Goal: Task Accomplishment & Management: Complete application form

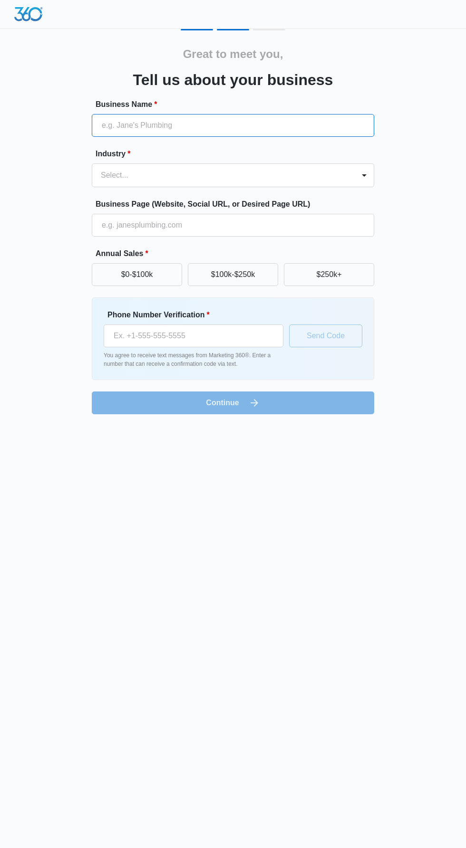
click at [226, 125] on input "Business Name *" at bounding box center [233, 125] width 282 height 23
type input "[PERSON_NAME] AND CO., LLC"
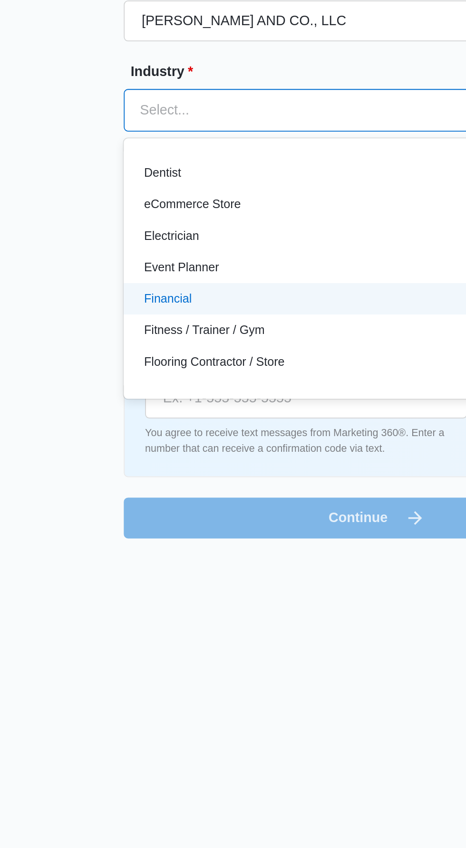
scroll to position [224, 0]
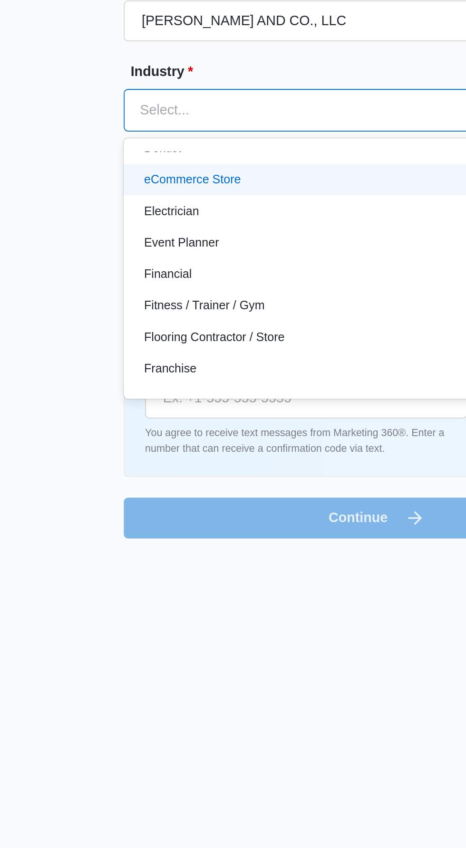
click at [162, 214] on div "eCommerce Store" at bounding box center [232, 214] width 258 height 10
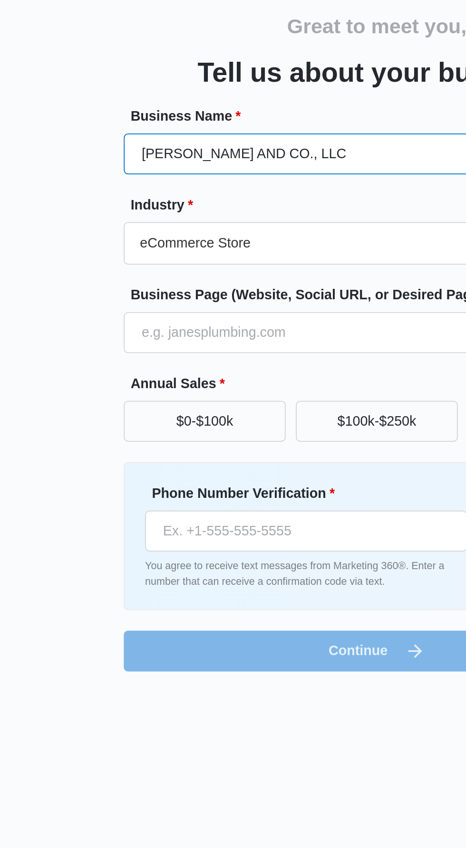
click at [204, 123] on input "[PERSON_NAME] AND CO., LLC" at bounding box center [233, 125] width 282 height 23
click at [101, 124] on input "[PERSON_NAME] AND CO., LLC" at bounding box center [233, 125] width 282 height 23
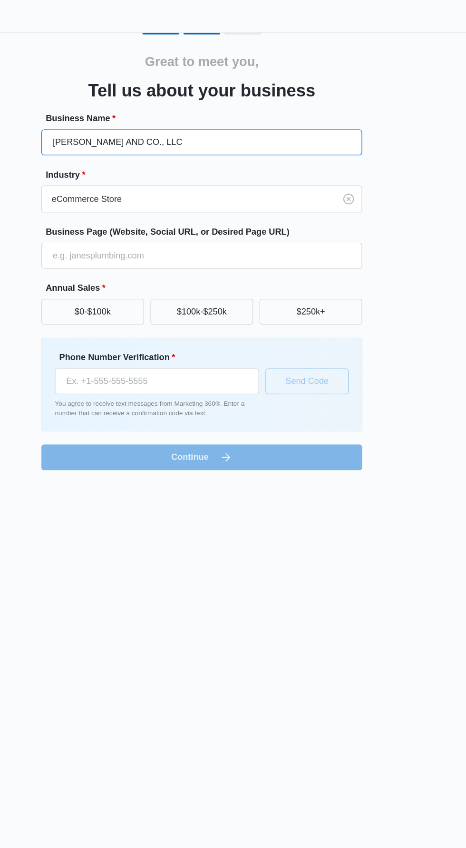
scroll to position [0, 0]
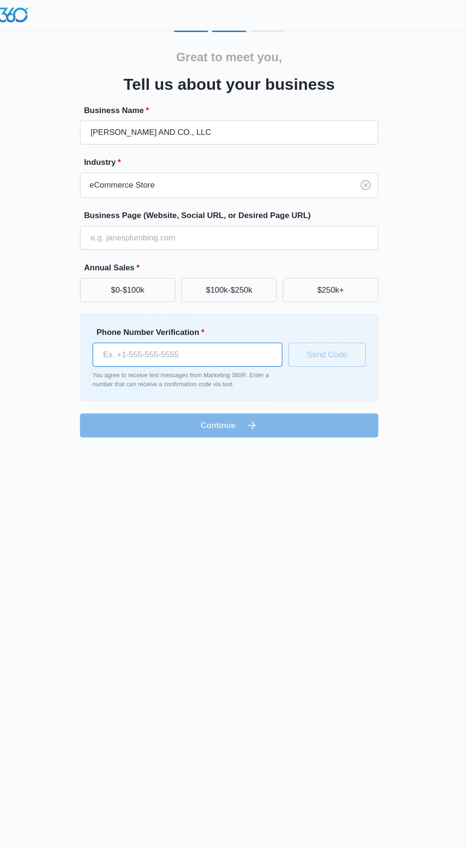
click at [170, 331] on input "Phone Number Verification *" at bounding box center [194, 336] width 180 height 23
click at [227, 335] on input "Phone Number Verification *" at bounding box center [194, 336] width 180 height 23
paste input "tel"
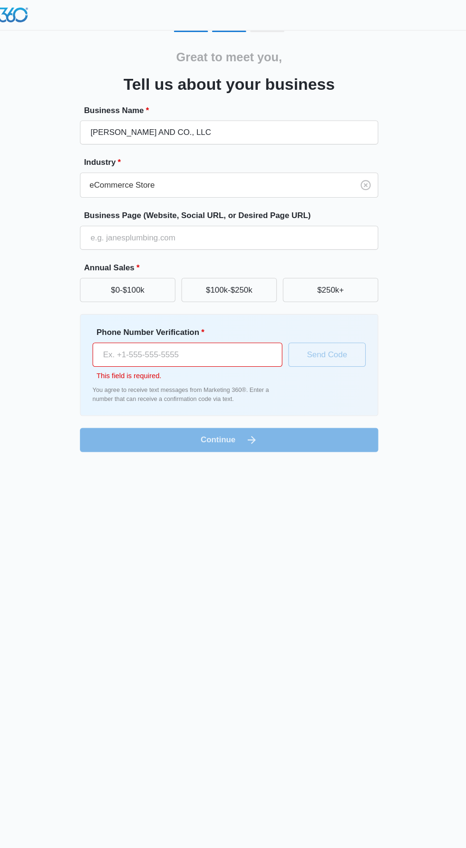
click at [198, 333] on input "Phone Number Verification *" at bounding box center [194, 336] width 180 height 23
paste input "tel"
click at [197, 325] on input "Phone Number Verification *" at bounding box center [194, 336] width 180 height 23
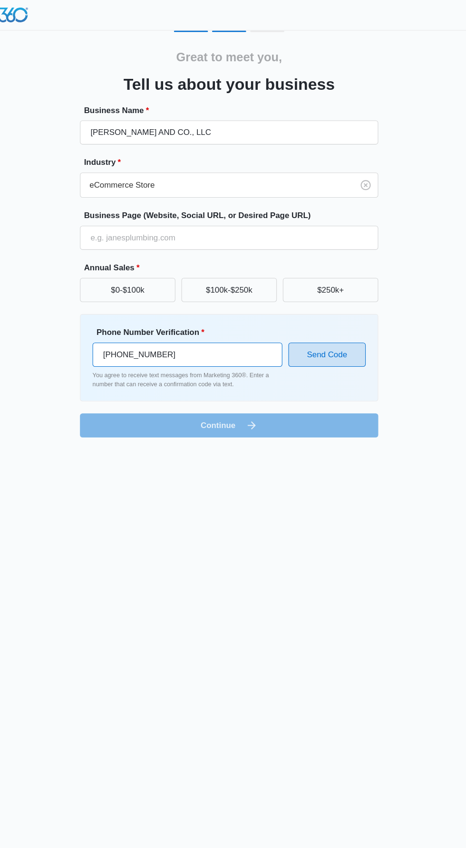
type input "[PHONE_NUMBER]"
click at [343, 340] on button "Send Code" at bounding box center [325, 336] width 73 height 23
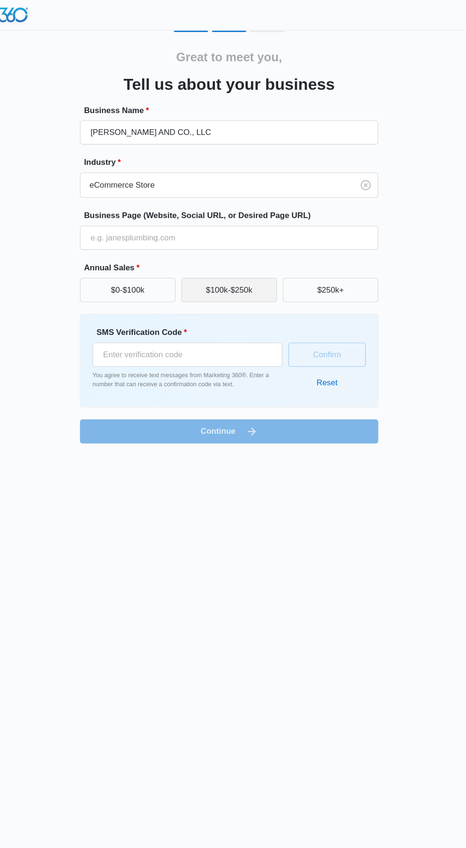
click at [246, 278] on button "$100k-$250k" at bounding box center [233, 274] width 90 height 23
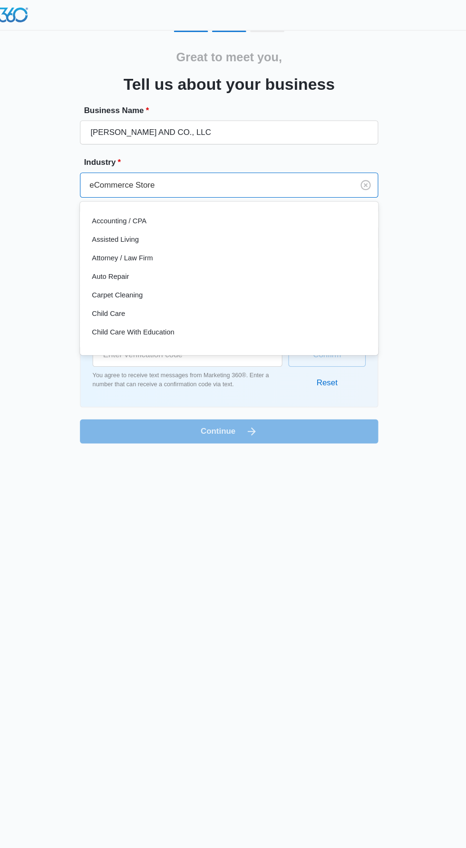
scroll to position [125, 0]
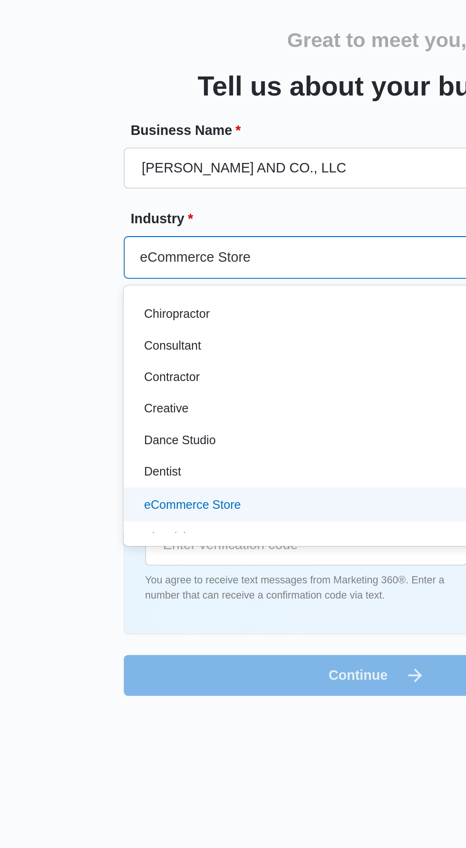
click at [115, 104] on label "Business Name *" at bounding box center [237, 104] width 282 height 11
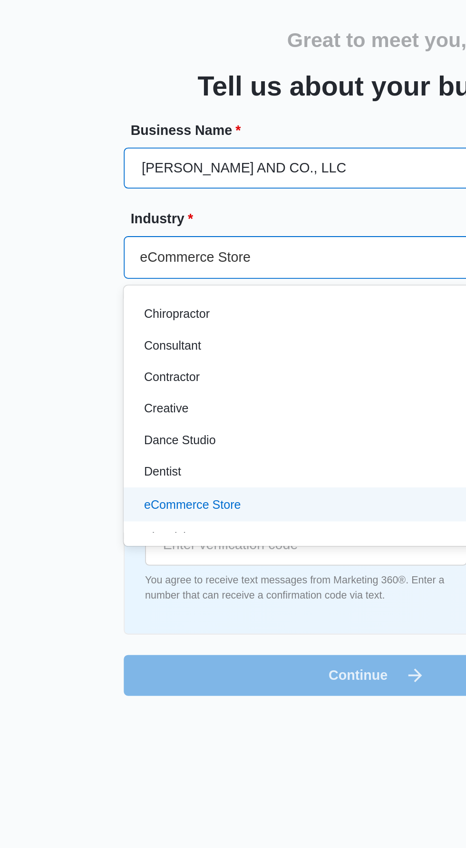
click at [115, 114] on input "[PERSON_NAME] AND CO., LLC" at bounding box center [233, 125] width 282 height 23
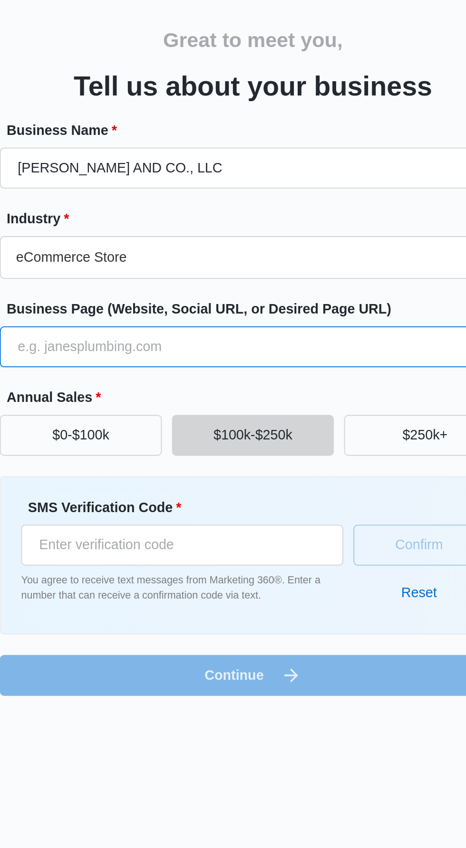
click at [174, 228] on input "Business Page (Website, Social URL, or Desired Page URL)" at bounding box center [233, 225] width 282 height 23
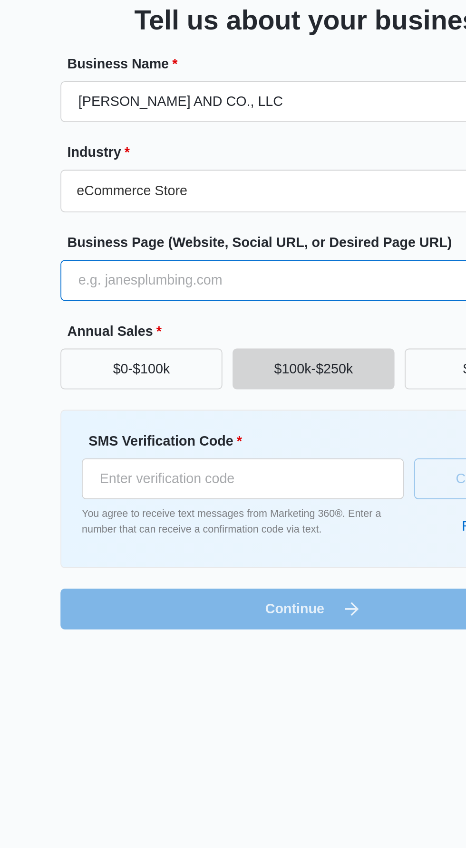
type input "[URL][DOMAIN_NAME]"
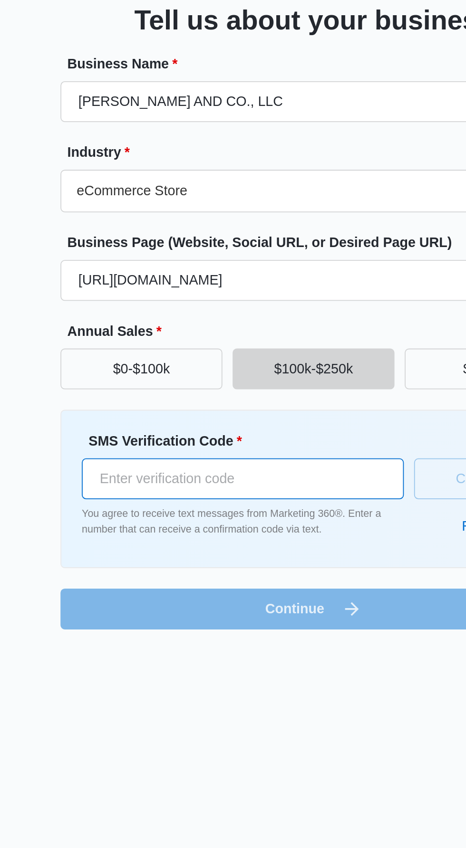
click at [160, 342] on input "SMS Verification Code *" at bounding box center [194, 336] width 180 height 23
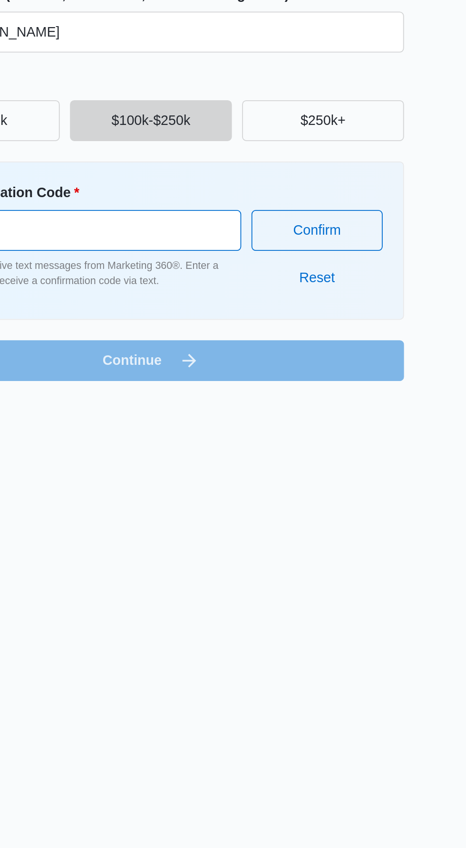
type input "568028"
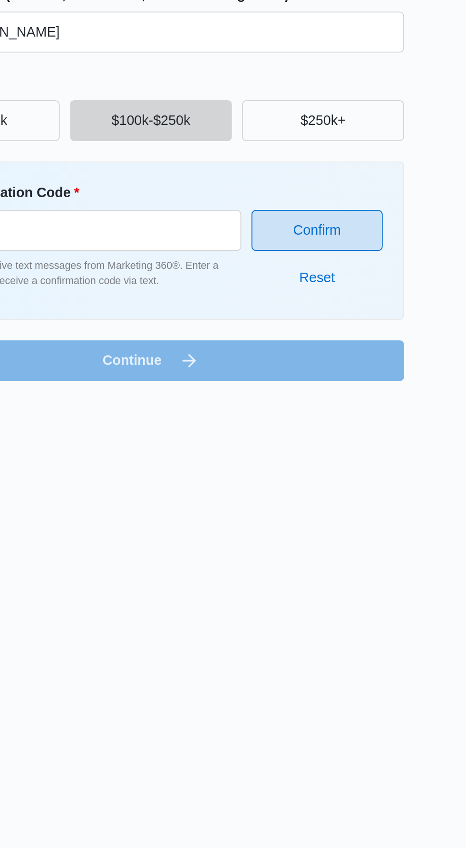
click at [331, 334] on button "Confirm" at bounding box center [325, 336] width 73 height 23
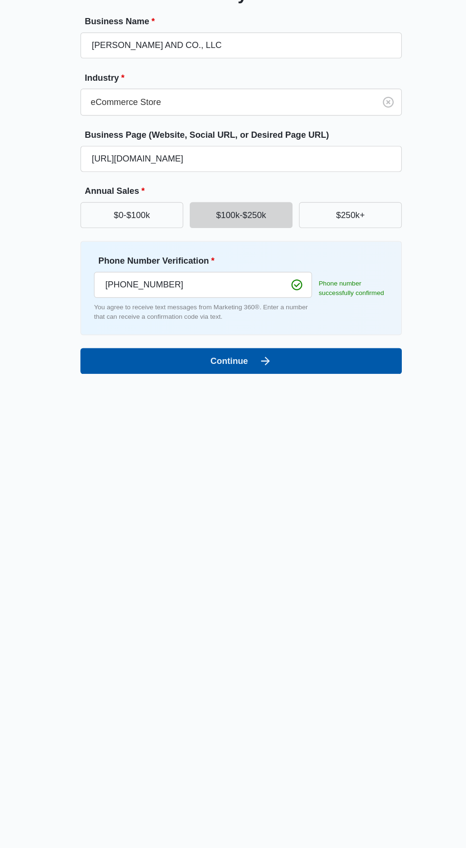
click at [239, 394] on button "Continue" at bounding box center [233, 403] width 282 height 23
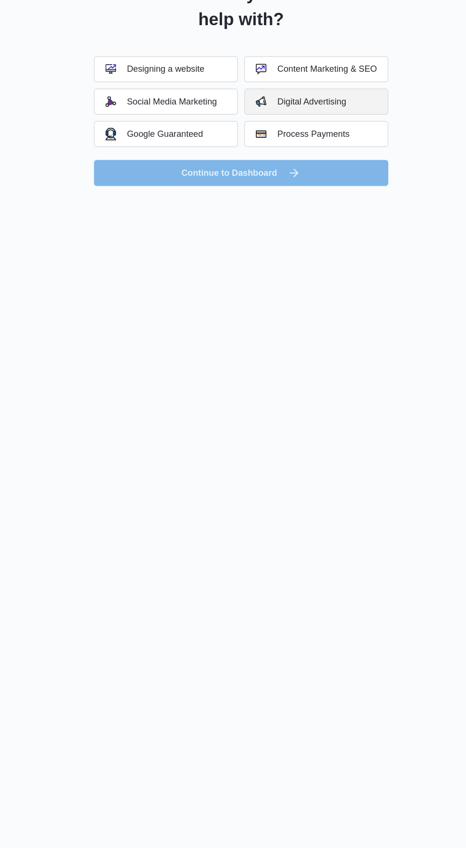
click at [328, 170] on button "Digital Advertising" at bounding box center [299, 174] width 126 height 23
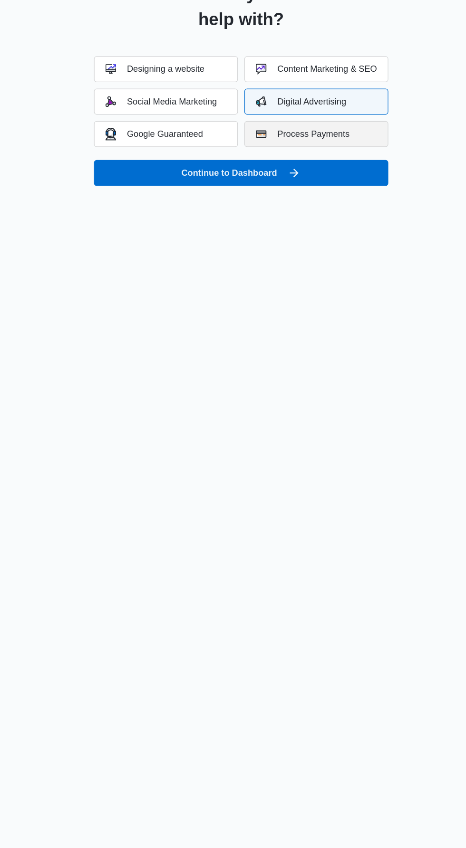
click at [311, 197] on button "Process Payments" at bounding box center [299, 203] width 126 height 23
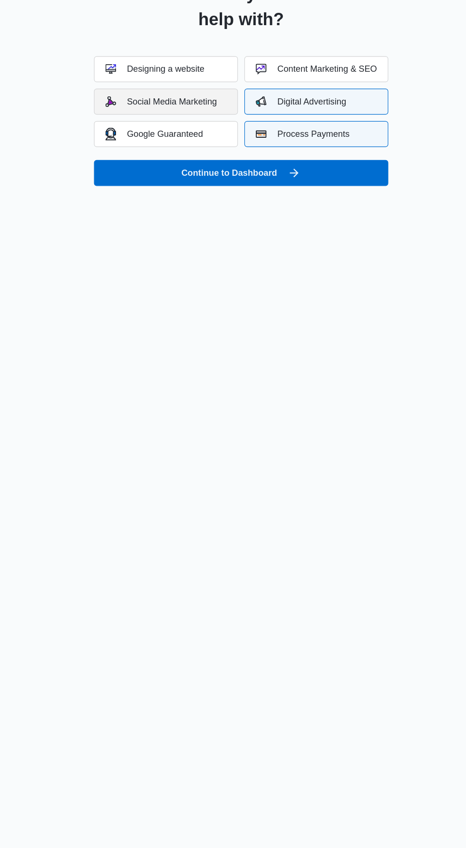
click at [187, 176] on div "Social Media Marketing" at bounding box center [163, 175] width 98 height 10
click at [198, 150] on div "Designing a website" at bounding box center [157, 147] width 87 height 10
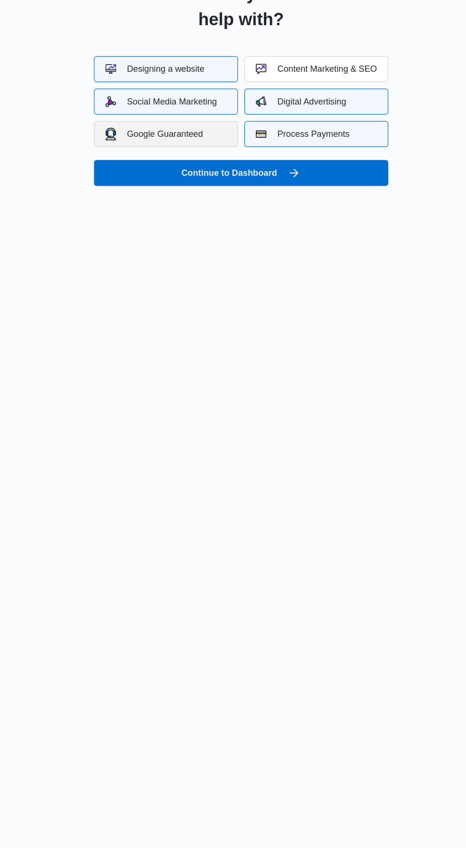
click at [200, 202] on button "Google Guaranteed" at bounding box center [167, 203] width 126 height 23
click at [288, 143] on div "Content Marketing & SEO" at bounding box center [299, 147] width 106 height 10
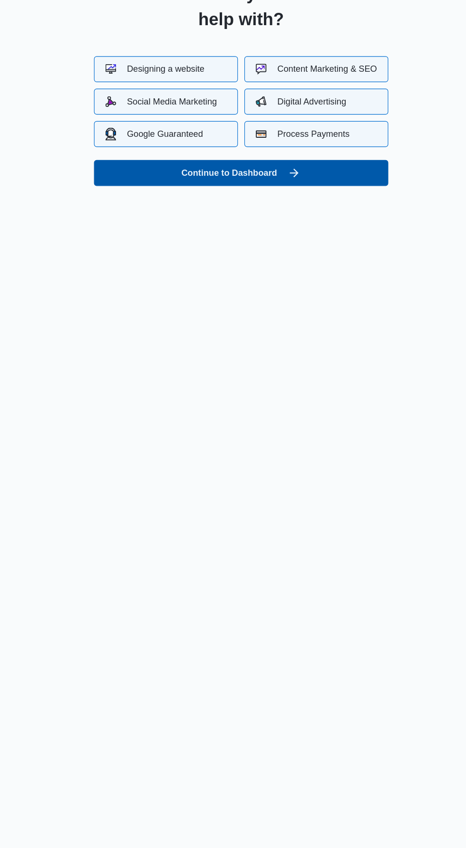
click at [262, 231] on button "Continue to Dashboard" at bounding box center [233, 237] width 258 height 23
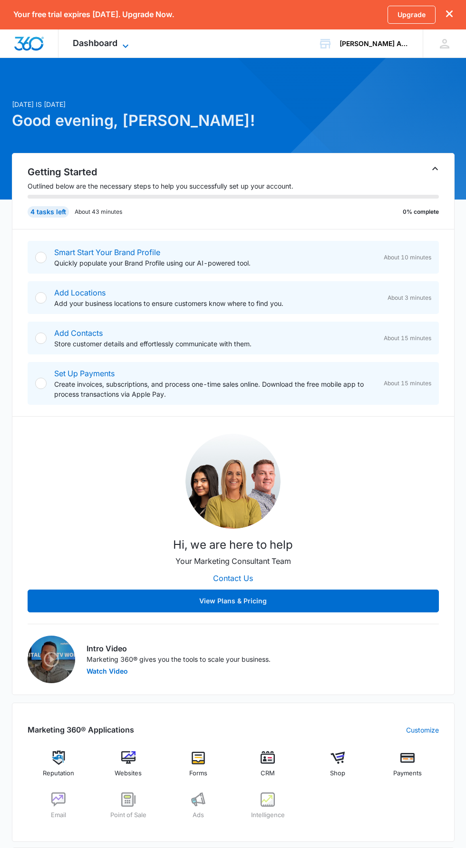
click at [104, 38] on div "Dashboard Apps Reputation Websites Forms CRM Email Shop Payments POS Ads Intell…" at bounding box center [101, 43] width 87 height 28
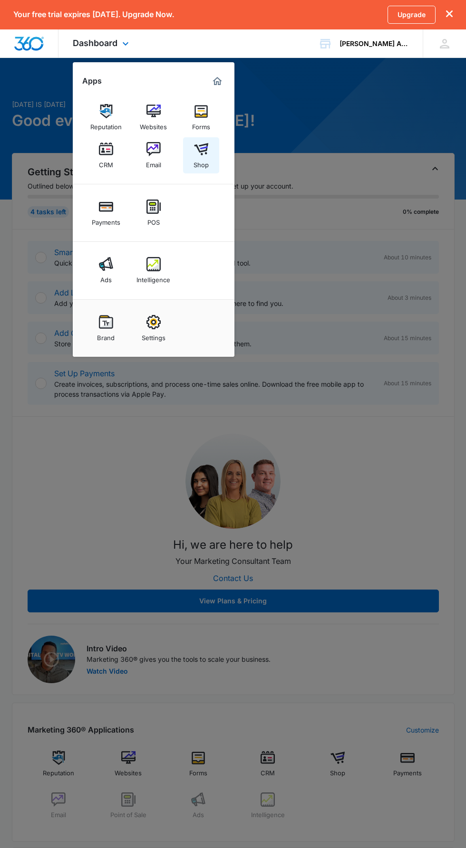
click at [196, 159] on div "Shop" at bounding box center [200, 162] width 15 height 12
